Goal: Information Seeking & Learning: Find specific fact

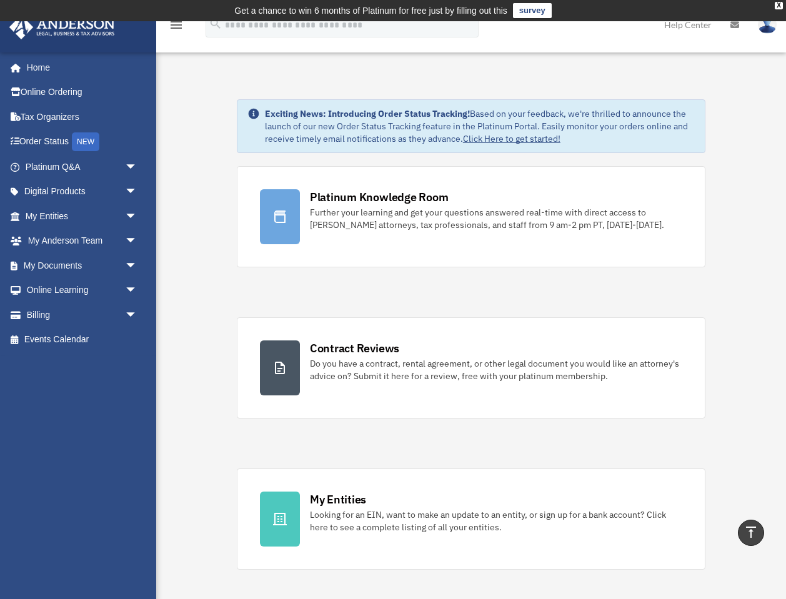
scroll to position [392, 0]
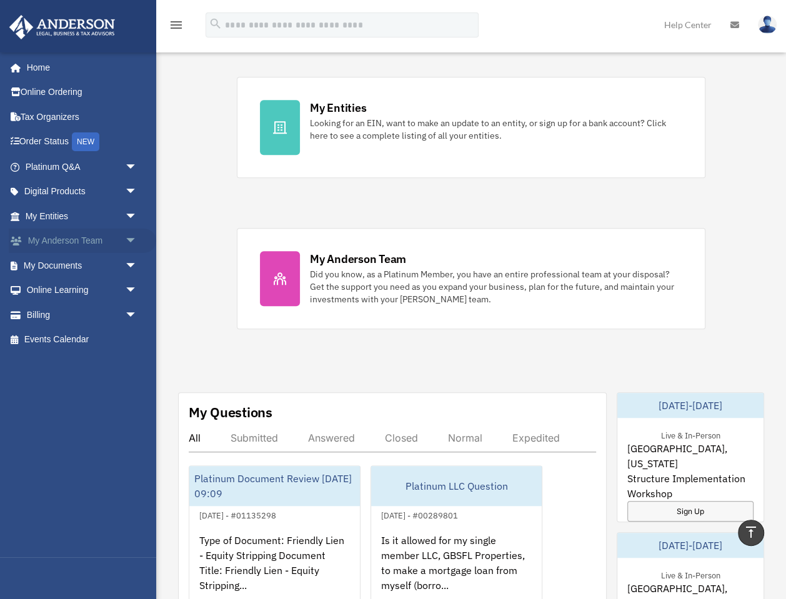
click at [46, 241] on link "My Anderson Team arrow_drop_down" at bounding box center [82, 241] width 147 height 25
click at [130, 241] on span "arrow_drop_down" at bounding box center [137, 242] width 25 height 26
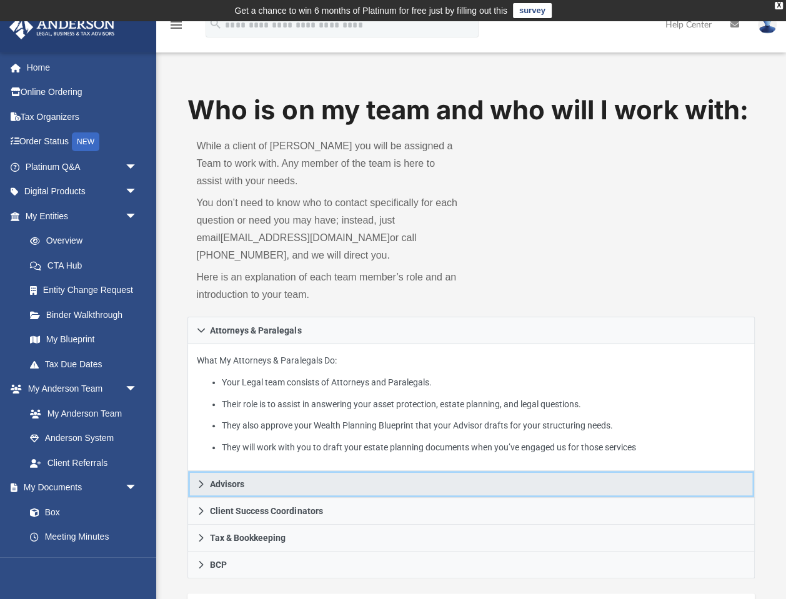
click at [217, 484] on span "Advisors" at bounding box center [227, 484] width 34 height 9
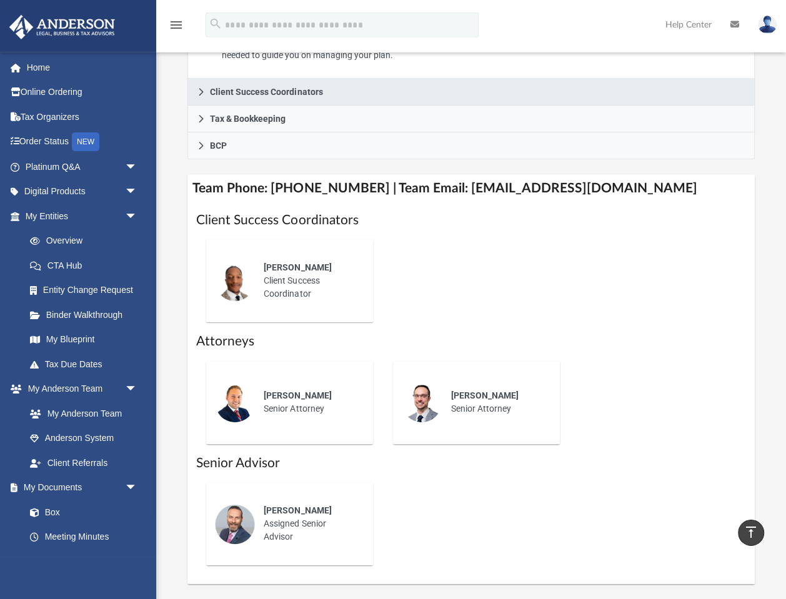
scroll to position [472, 0]
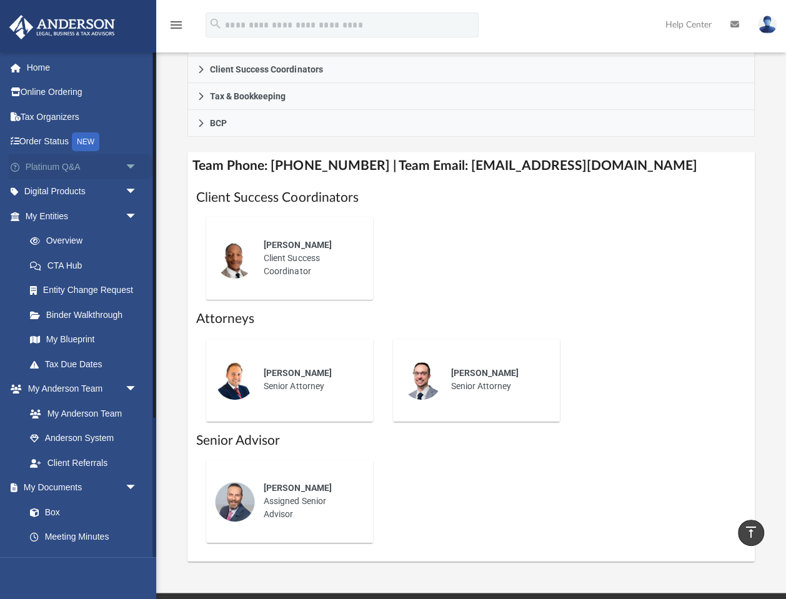
click at [56, 171] on link "Platinum Q&A arrow_drop_down" at bounding box center [82, 166] width 147 height 25
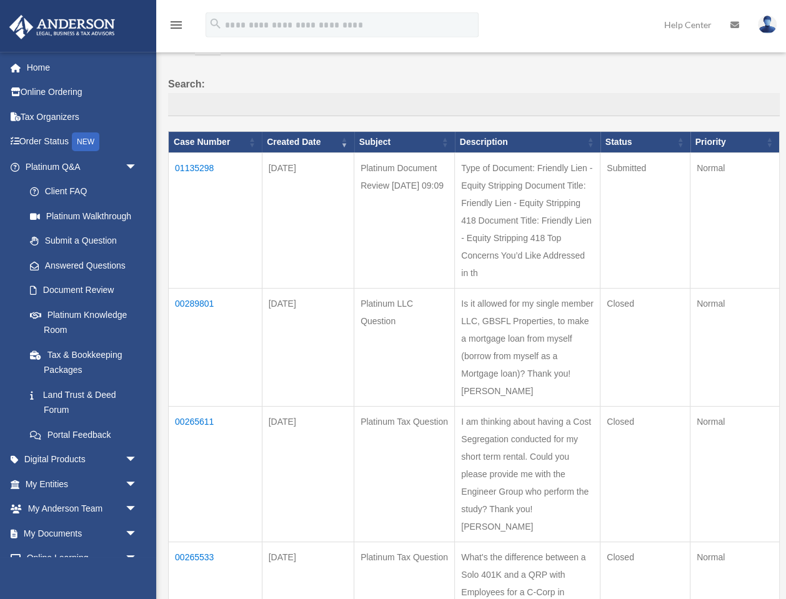
scroll to position [67, 0]
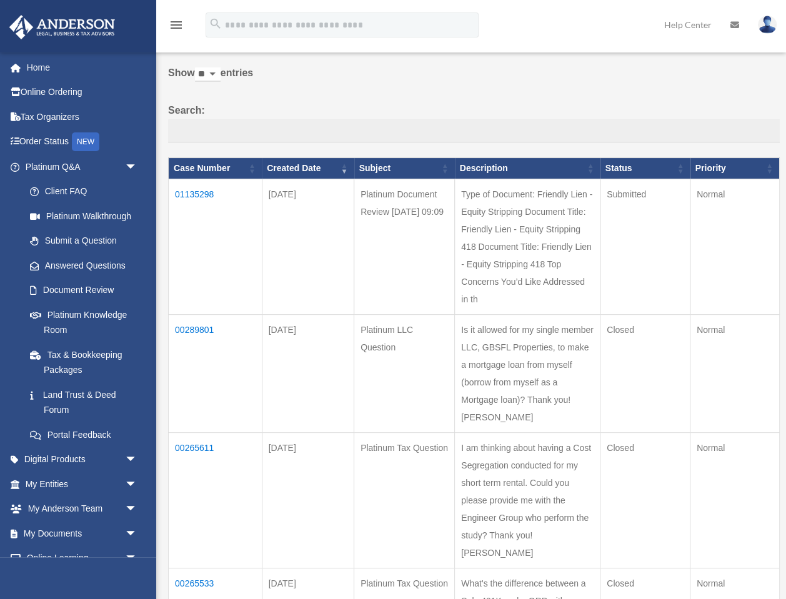
click at [201, 191] on td "01135298" at bounding box center [216, 247] width 94 height 136
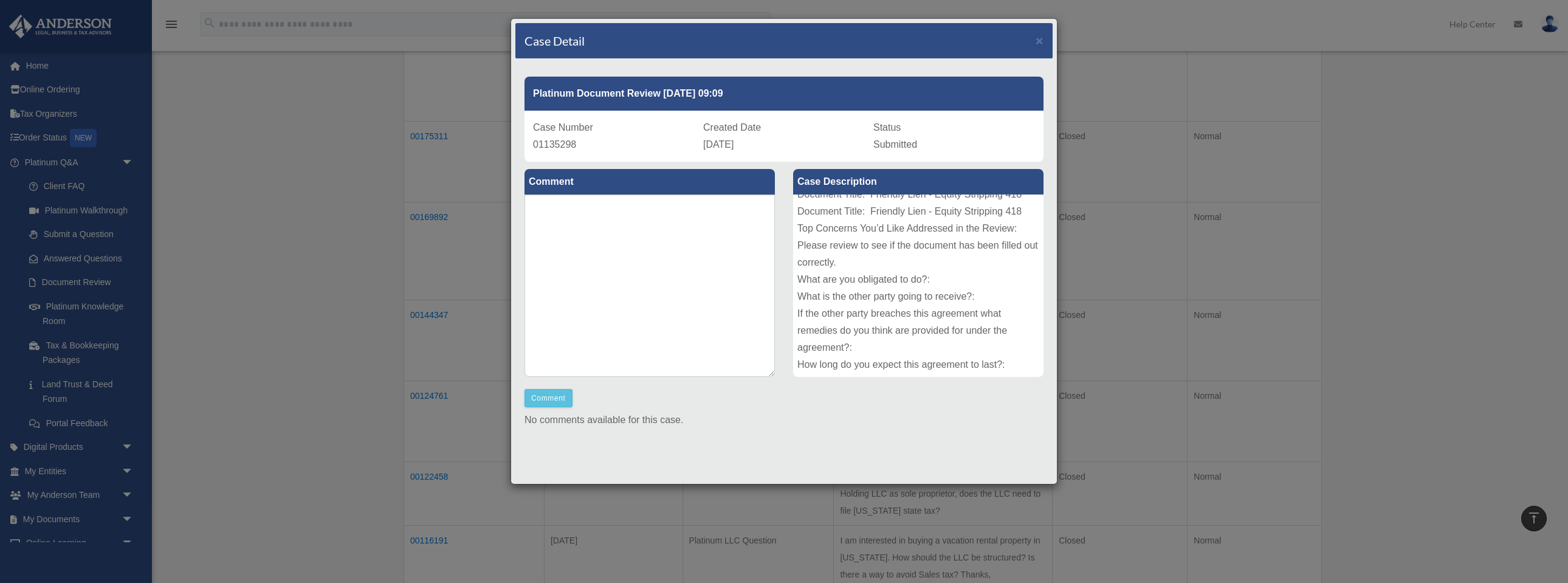
scroll to position [0, 0]
click at [765, 40] on span "×" at bounding box center [1040, 40] width 8 height 14
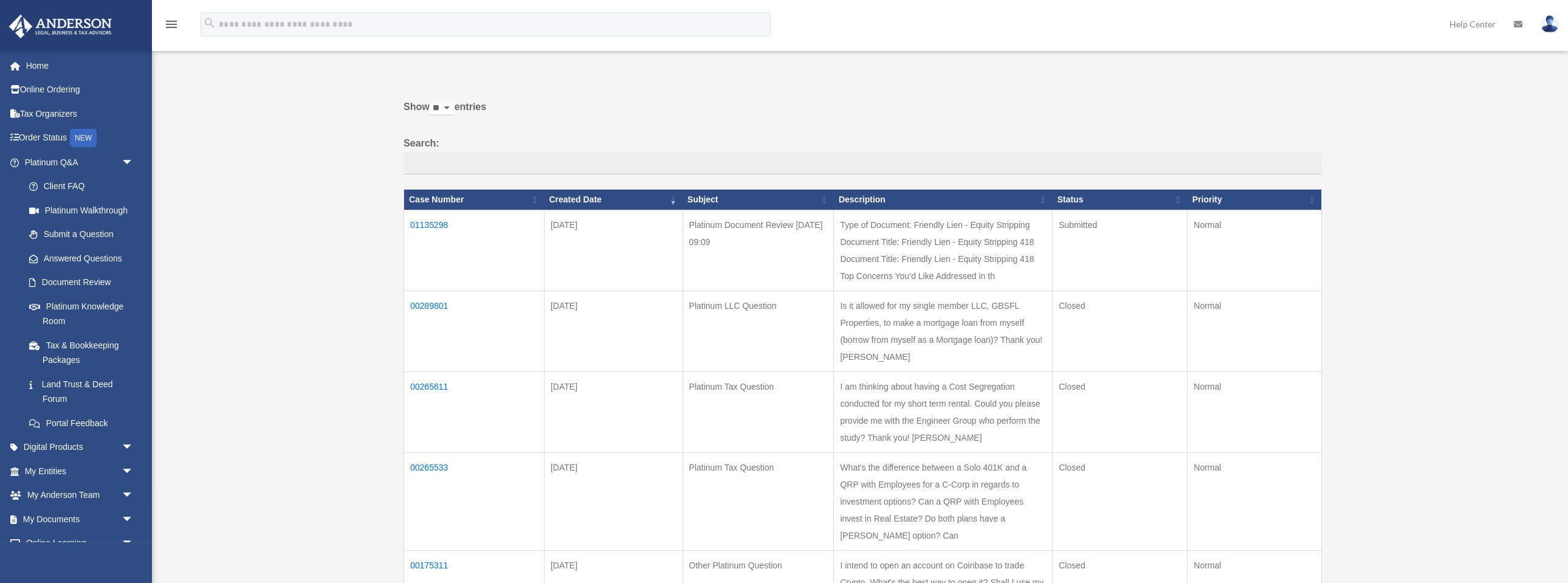
scroll to position [65, 0]
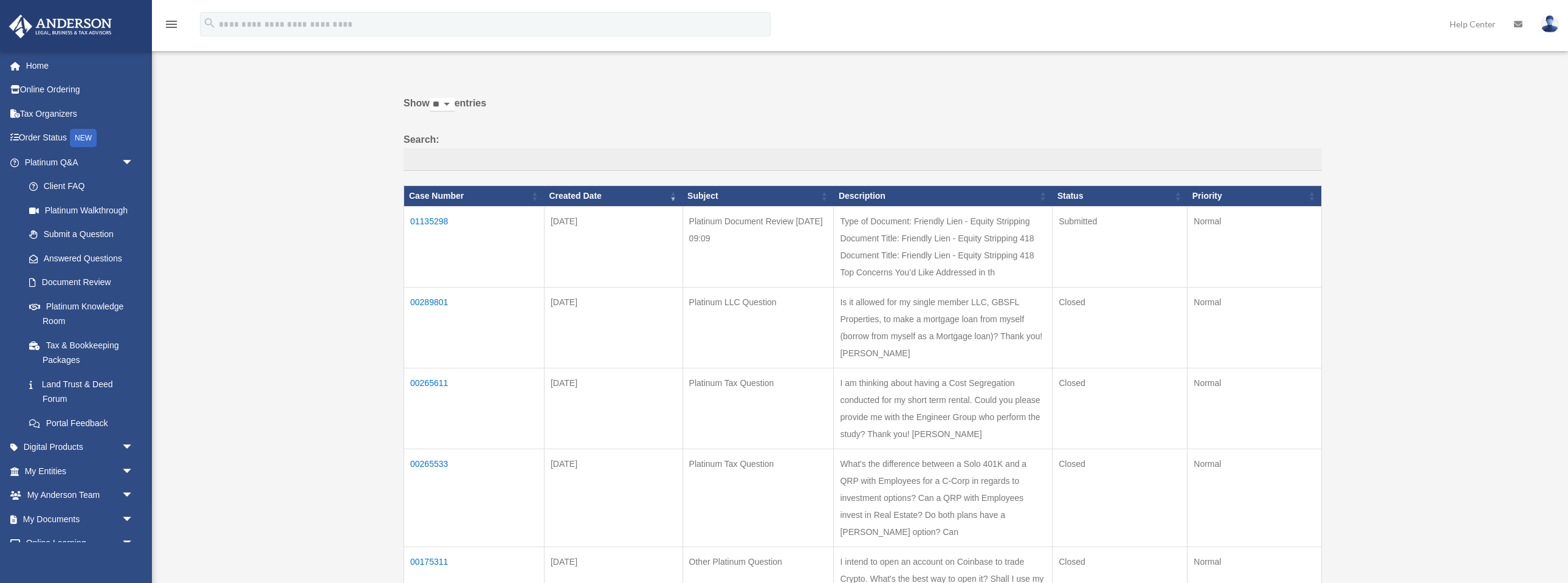
click at [429, 222] on td "01135298" at bounding box center [475, 246] width 140 height 81
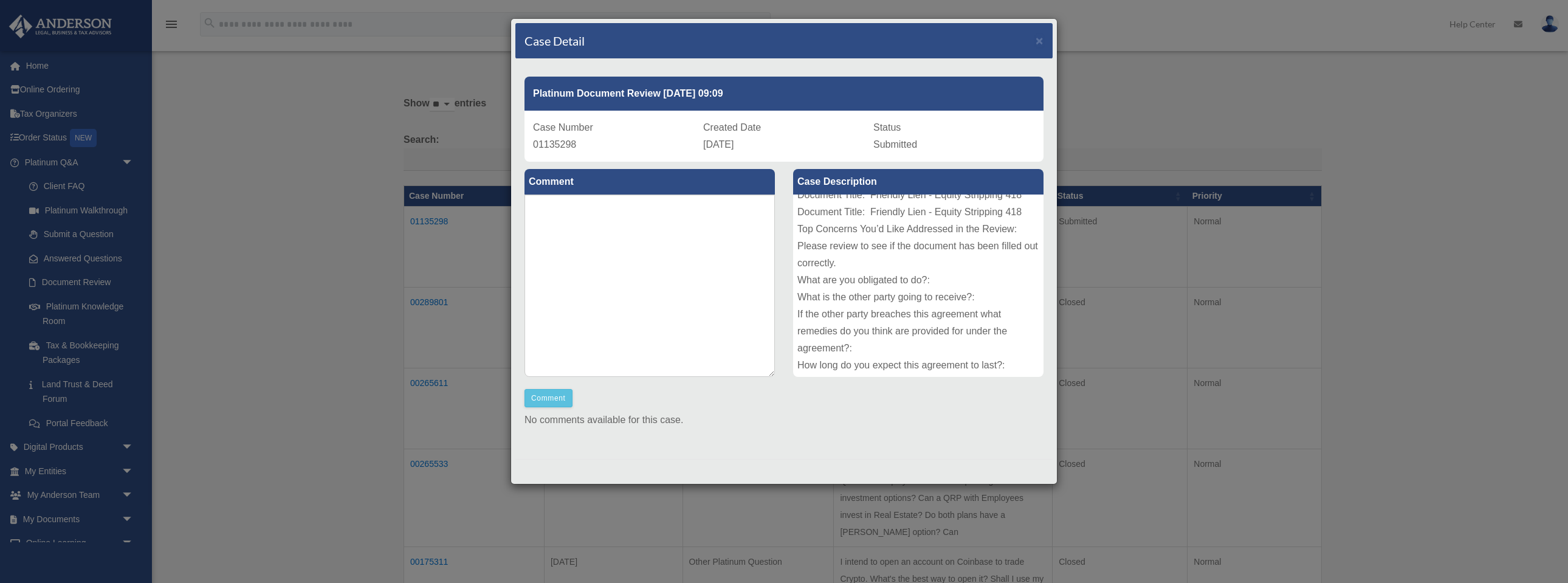
scroll to position [0, 0]
click at [765, 41] on span "×" at bounding box center [1040, 40] width 8 height 14
